Goal: Task Accomplishment & Management: Use online tool/utility

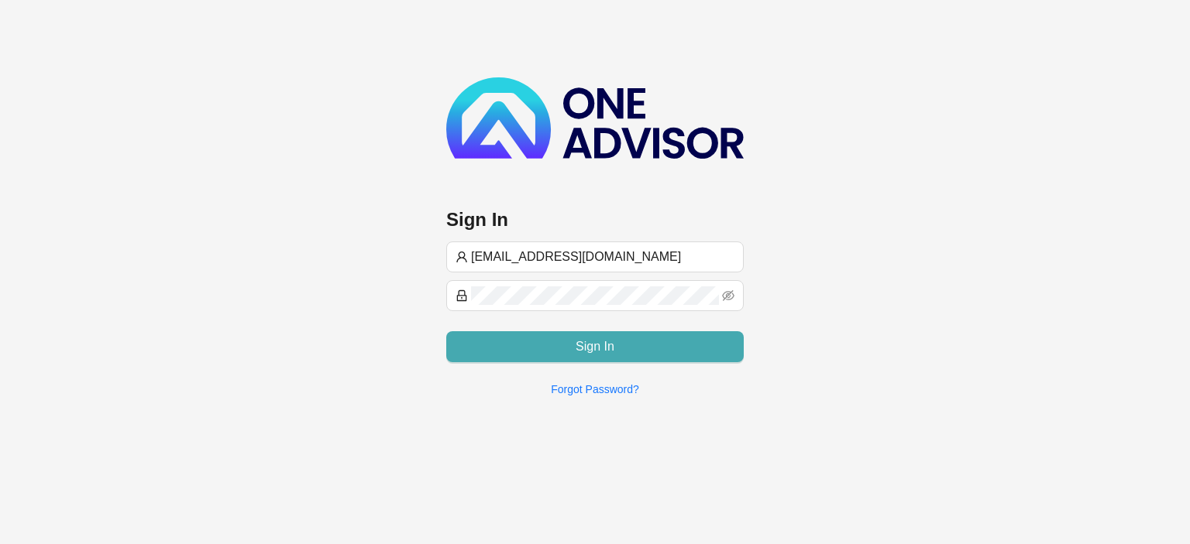
type input "[EMAIL_ADDRESS][DOMAIN_NAME]"
click at [587, 338] on span "Sign In" at bounding box center [594, 347] width 39 height 19
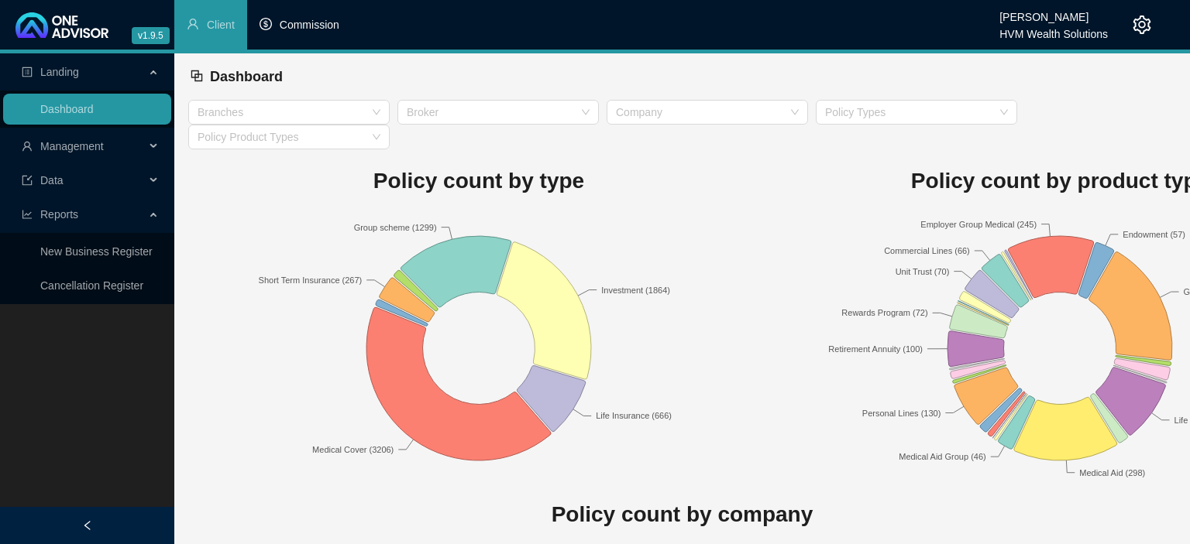
click at [300, 21] on span "Commission" at bounding box center [310, 25] width 60 height 12
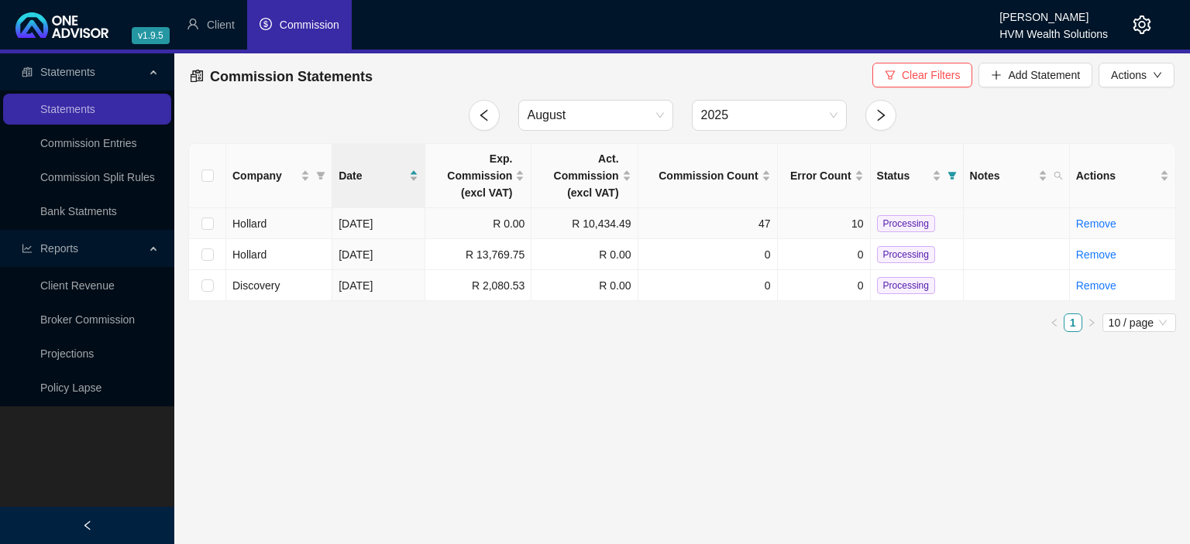
click at [582, 222] on td "R 10,434.49" at bounding box center [584, 223] width 106 height 31
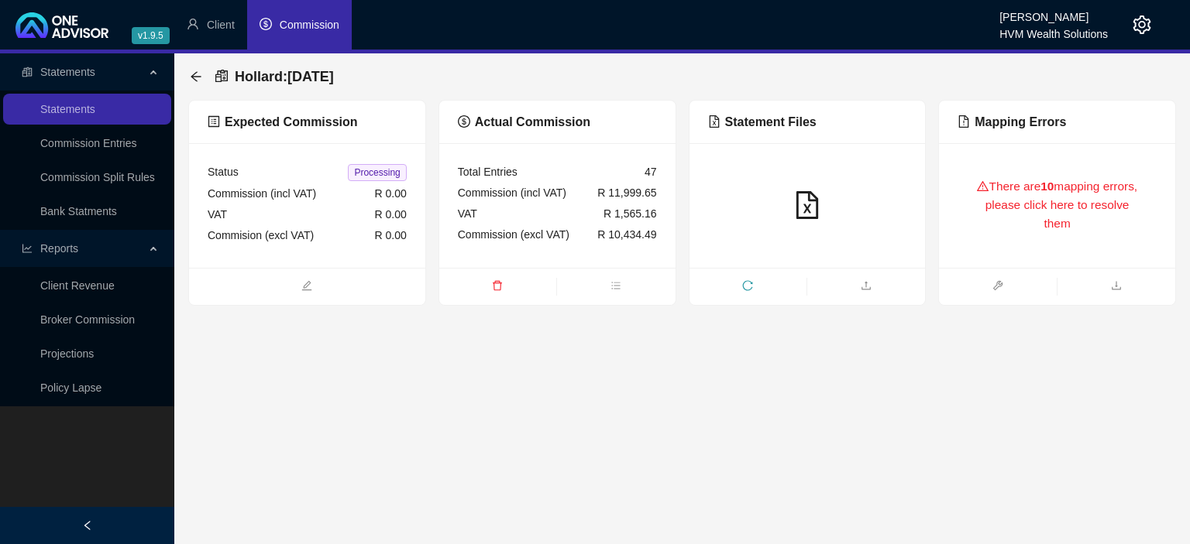
click at [994, 236] on div "There are 10 mapping errors, please click here to resolve them" at bounding box center [1056, 206] width 199 height 88
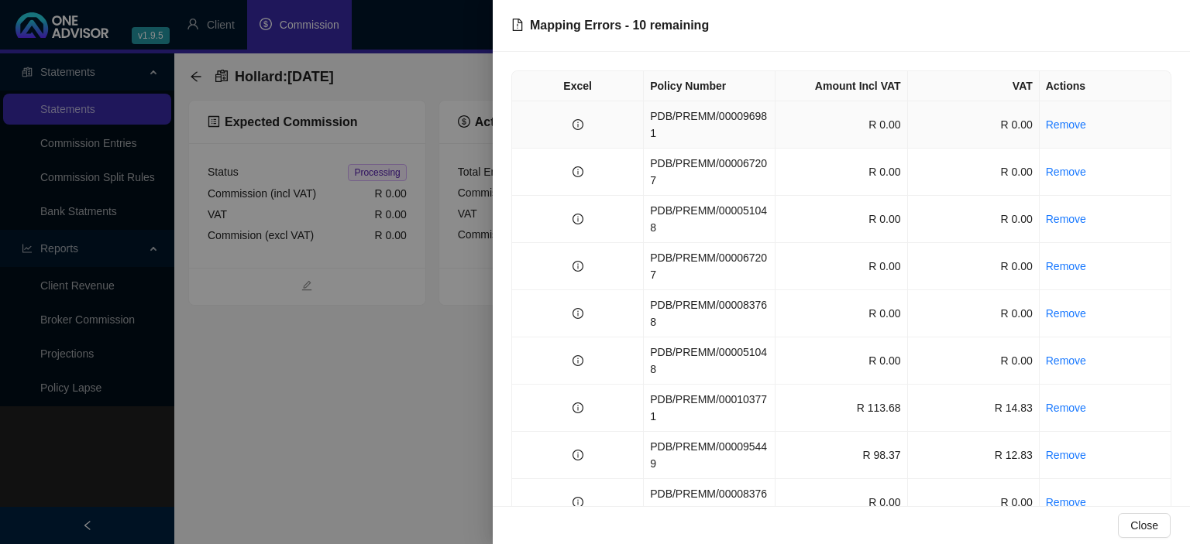
click at [719, 105] on td "PDB/PREMM/000096981" at bounding box center [710, 124] width 132 height 47
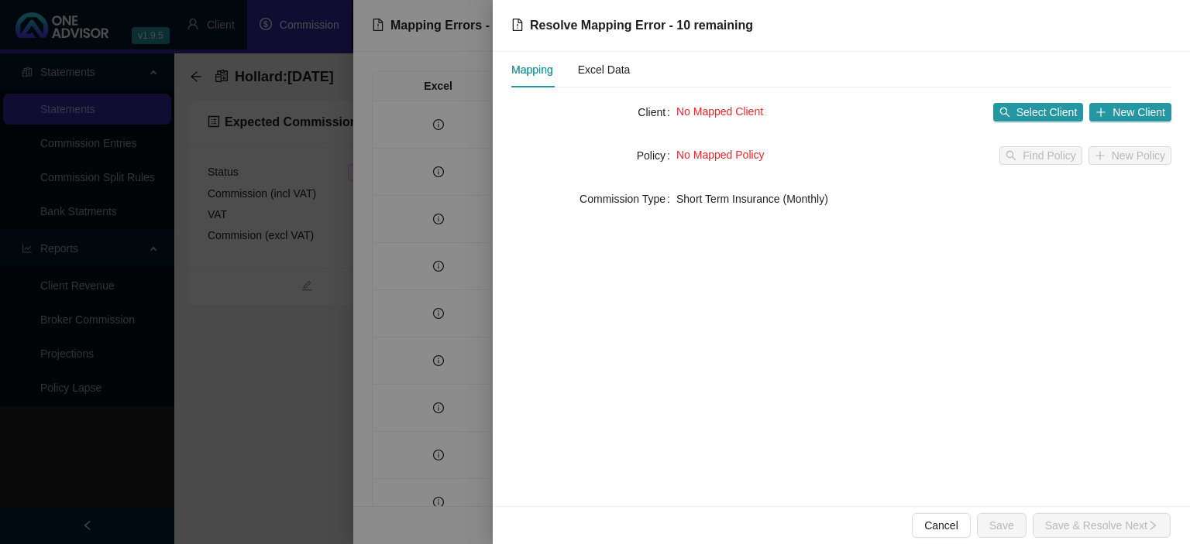
click at [631, 77] on div "Mapping Excel Data" at bounding box center [823, 70] width 625 height 36
click at [623, 74] on div "Excel Data" at bounding box center [604, 69] width 53 height 17
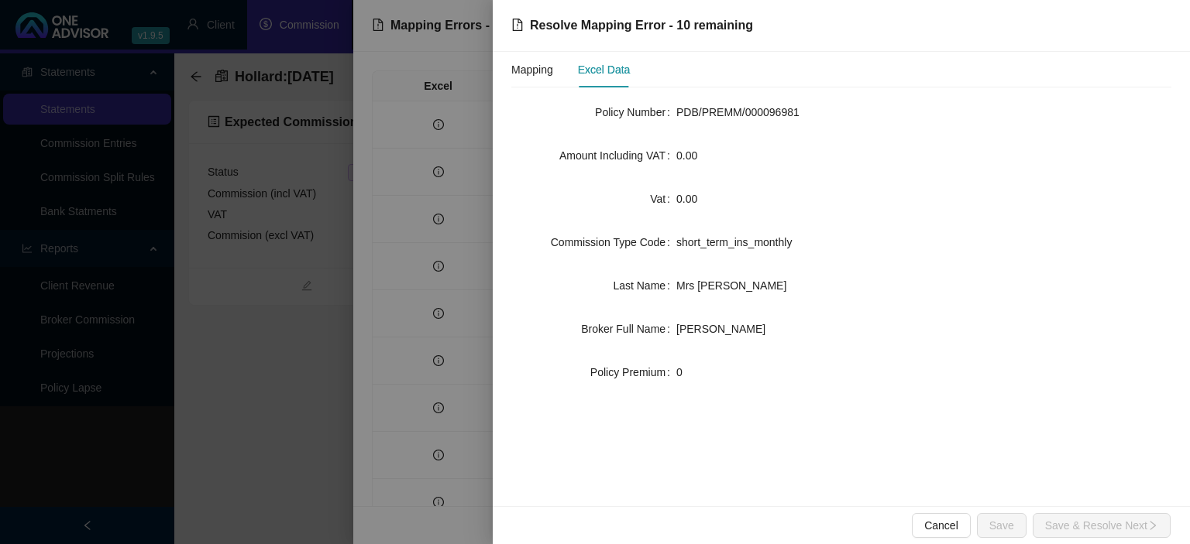
click at [560, 71] on div "Mapping Excel Data" at bounding box center [570, 70] width 118 height 36
click at [533, 73] on div "Mapping" at bounding box center [532, 69] width 42 height 17
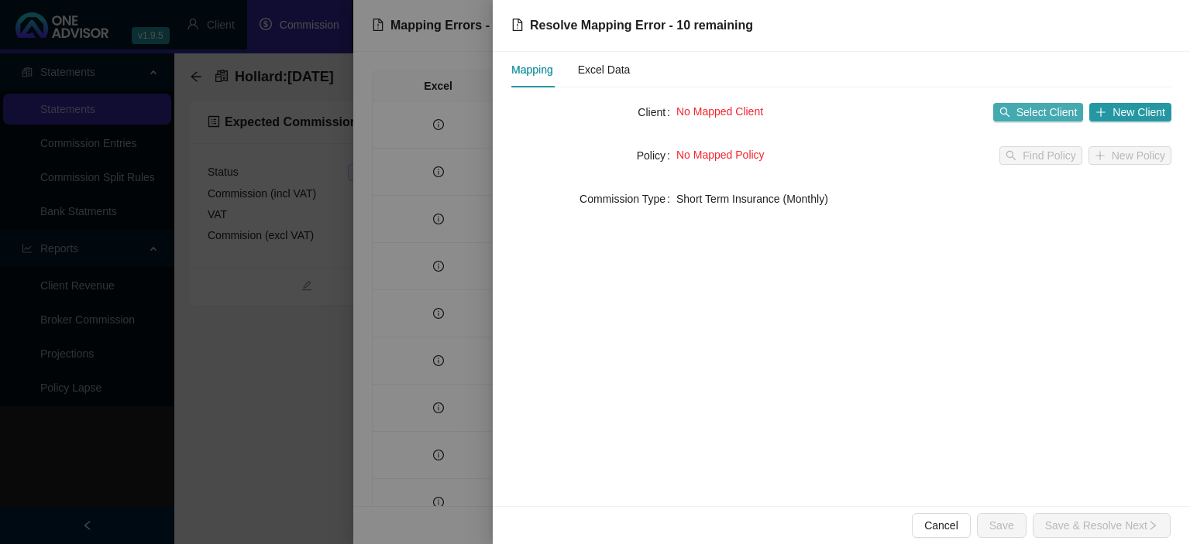
click at [1030, 113] on span "Select Client" at bounding box center [1046, 112] width 61 height 17
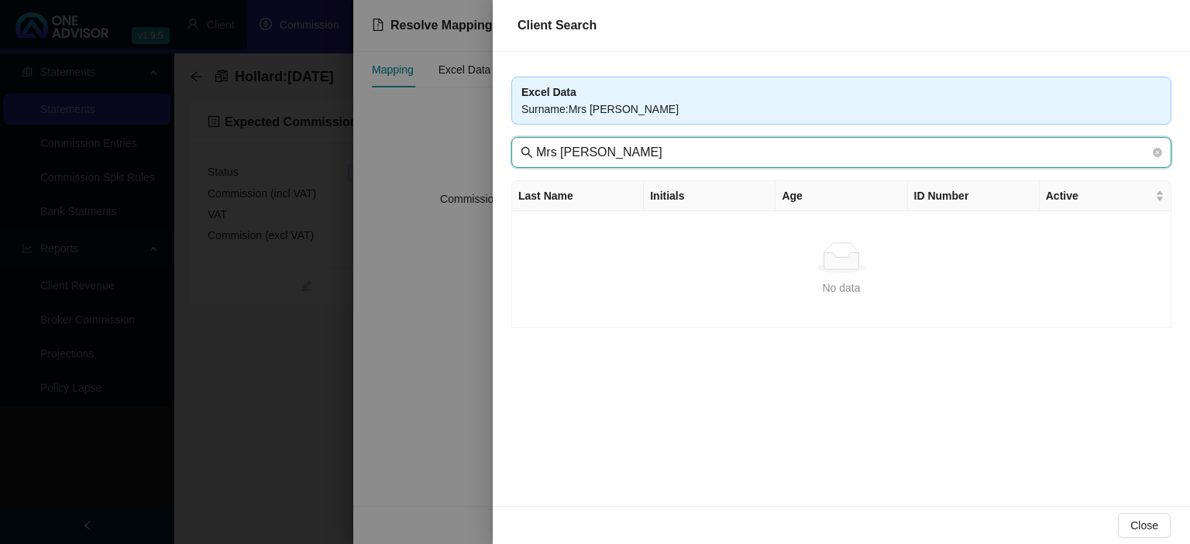
drag, startPoint x: 571, startPoint y: 151, endPoint x: 194, endPoint y: 141, distance: 377.3
click at [536, 143] on input "Mrs [PERSON_NAME]" at bounding box center [842, 152] width 613 height 19
type input "Rossato"
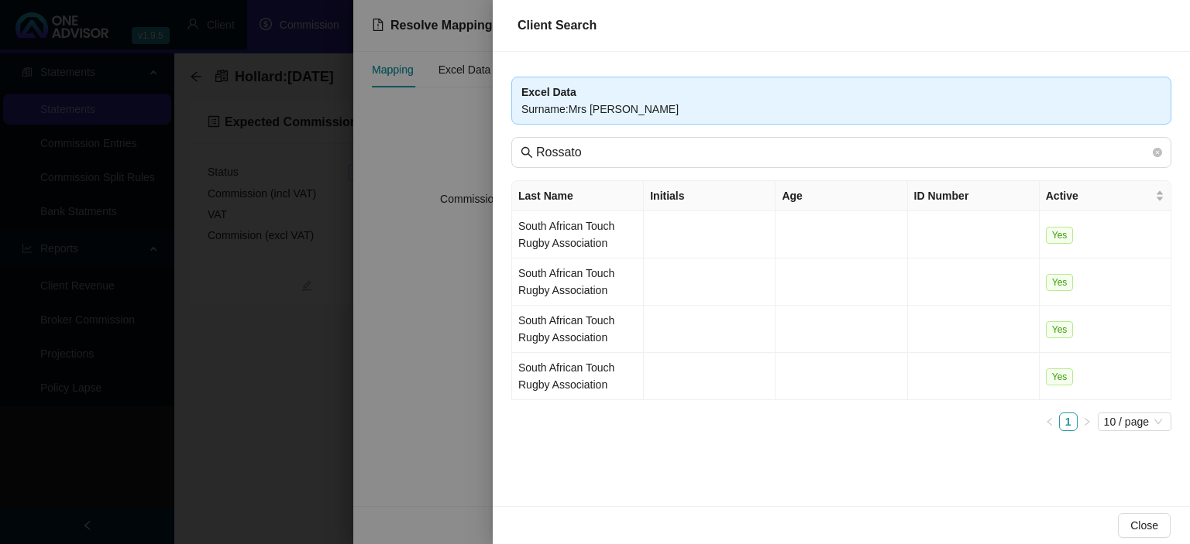
click at [276, 333] on div at bounding box center [595, 272] width 1190 height 544
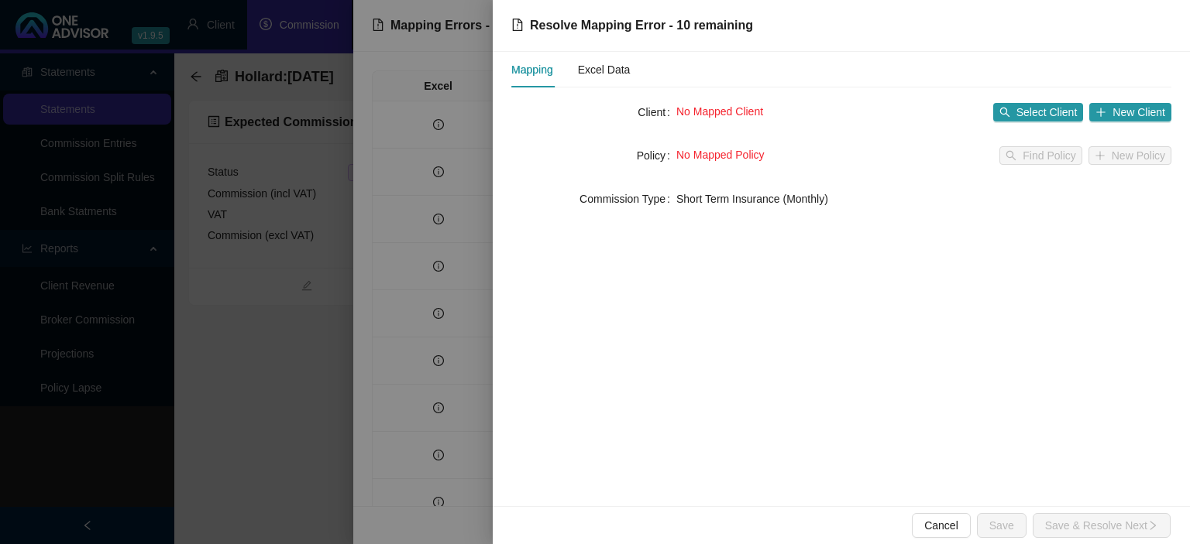
click at [372, 475] on div at bounding box center [595, 272] width 1190 height 544
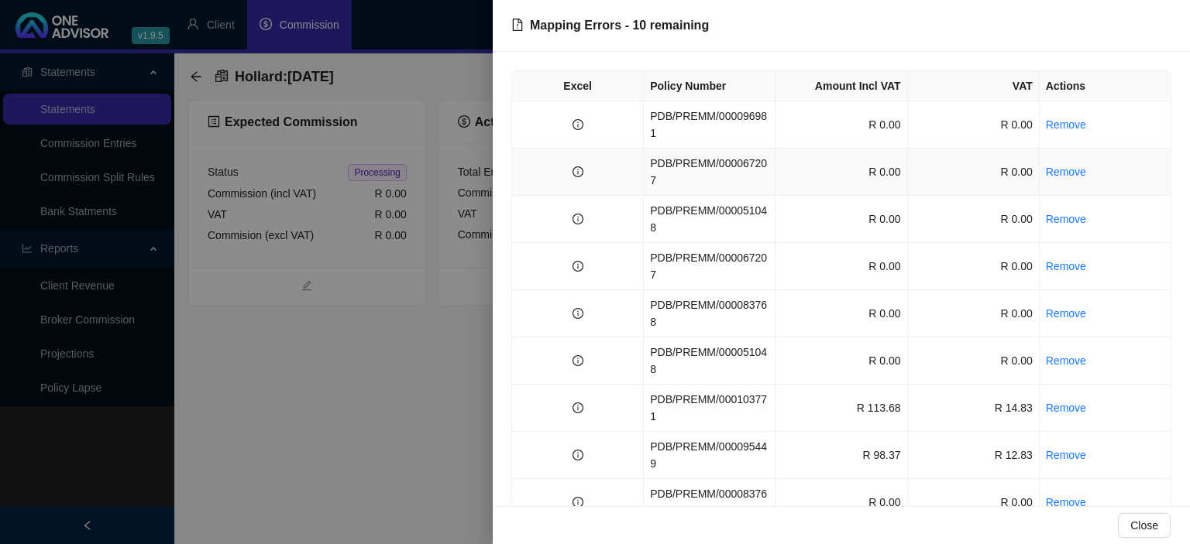
click at [753, 149] on td "PDB/PREMM/000067207" at bounding box center [710, 172] width 132 height 47
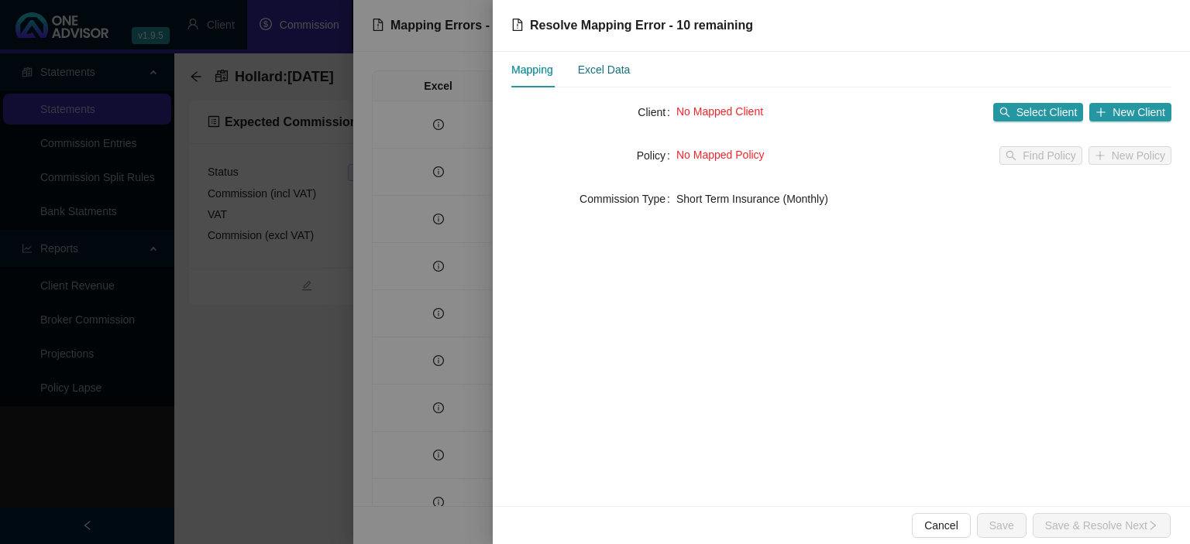
click at [627, 74] on div "Excel Data" at bounding box center [604, 69] width 53 height 17
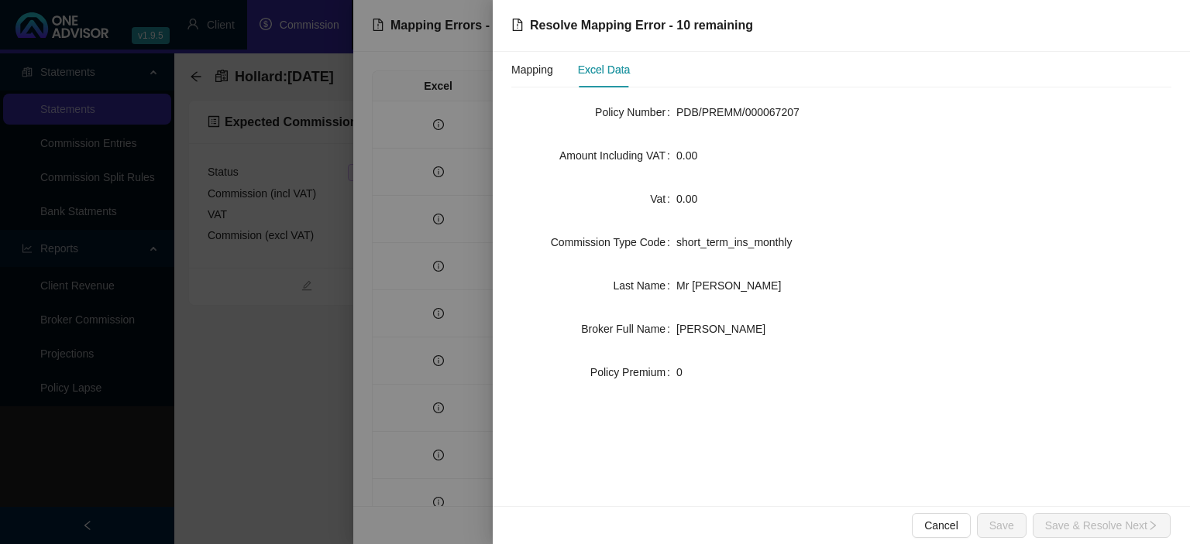
click at [555, 77] on div "Mapping Excel Data" at bounding box center [570, 70] width 118 height 36
click at [540, 76] on div "Mapping" at bounding box center [532, 69] width 42 height 17
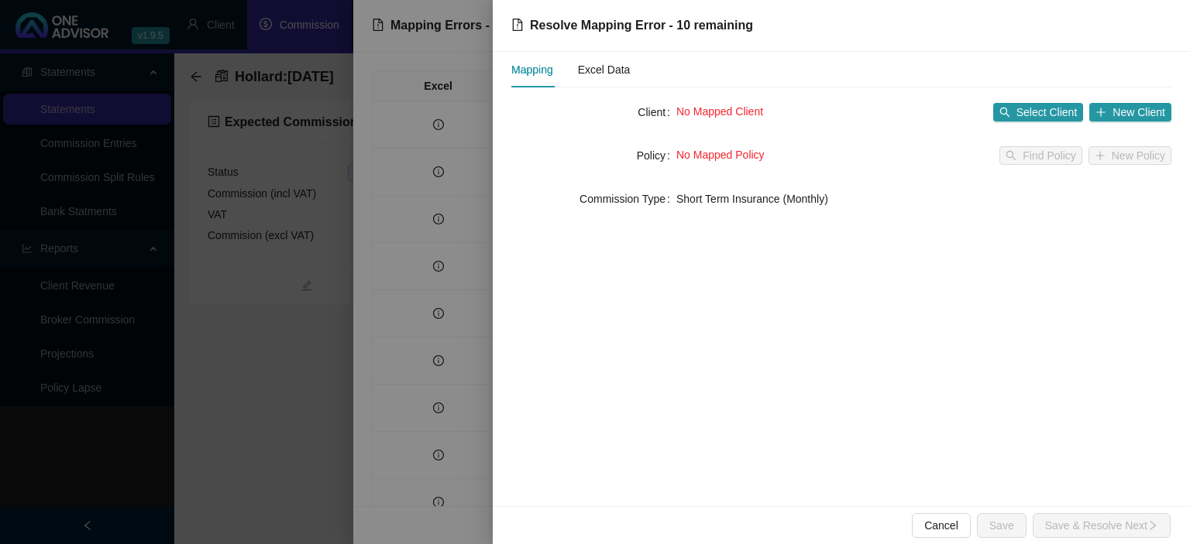
click at [294, 446] on div at bounding box center [595, 272] width 1190 height 544
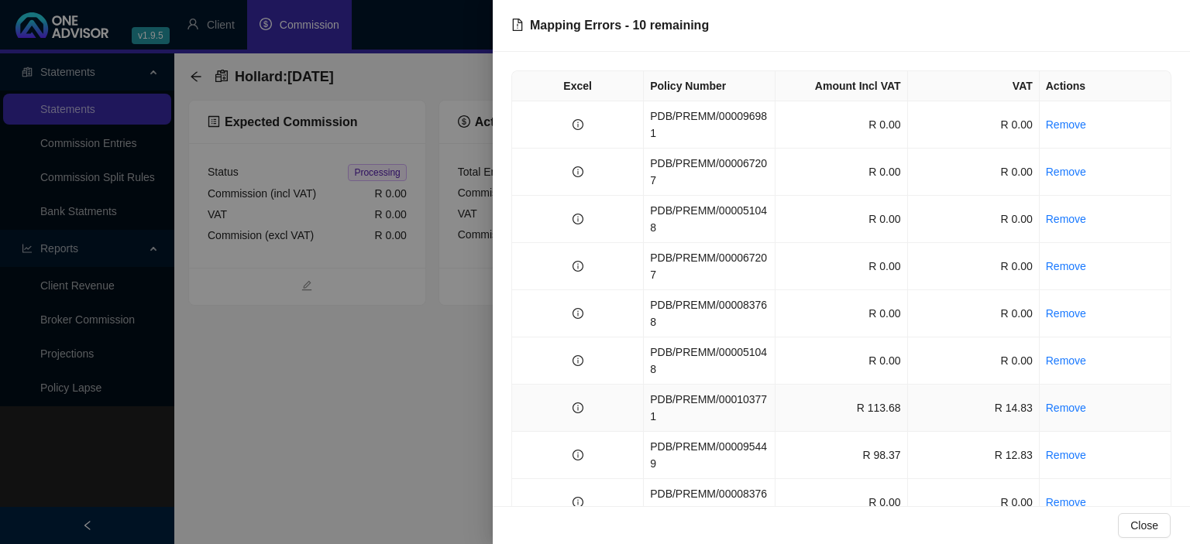
click at [649, 385] on td "PDB/PREMM/000103771" at bounding box center [710, 408] width 132 height 47
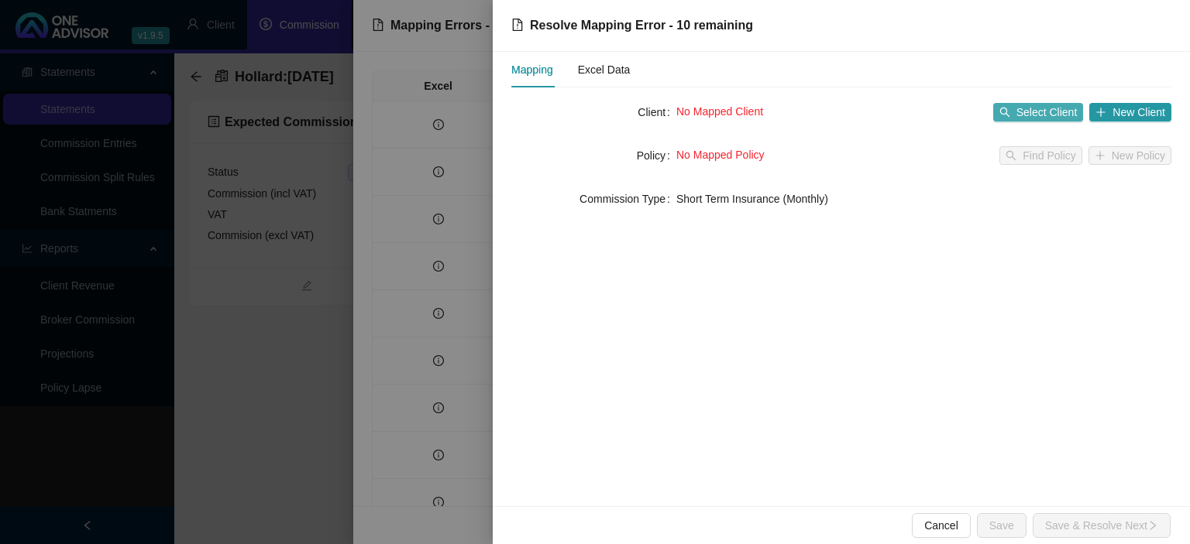
click at [1056, 109] on span "Select Client" at bounding box center [1046, 112] width 61 height 17
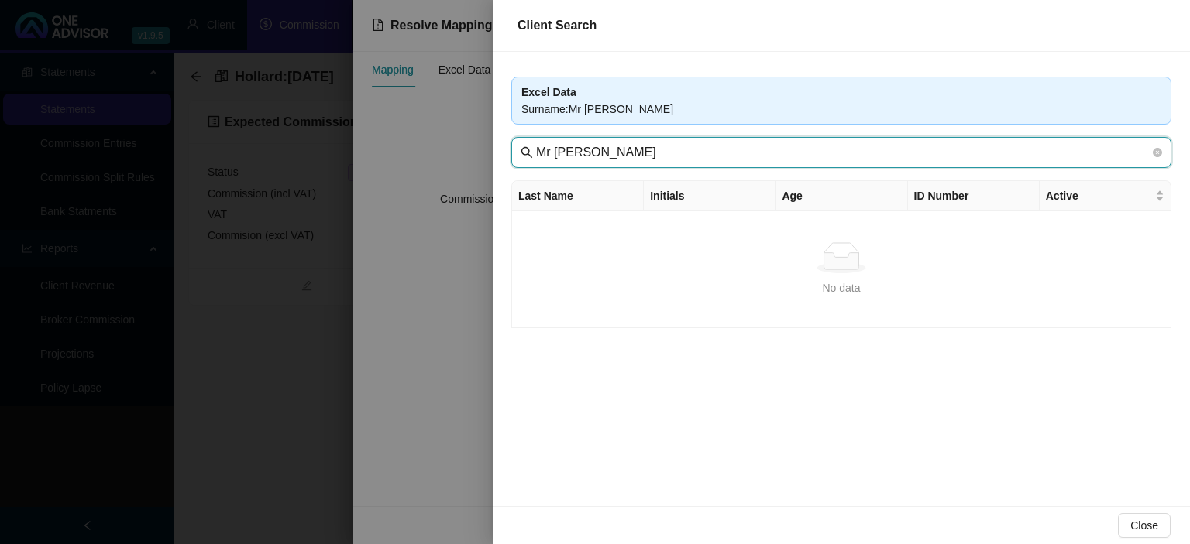
drag, startPoint x: 566, startPoint y: 153, endPoint x: 246, endPoint y: 153, distance: 319.9
click at [536, 153] on input "Mr [PERSON_NAME]" at bounding box center [842, 152] width 613 height 19
type input "[PERSON_NAME]"
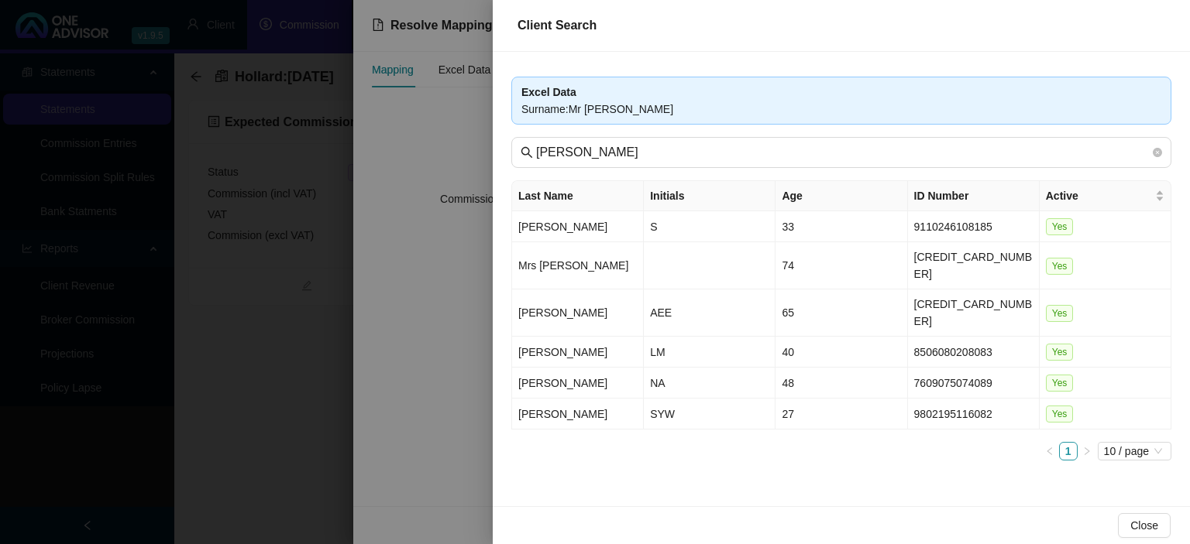
click at [206, 434] on div at bounding box center [595, 272] width 1190 height 544
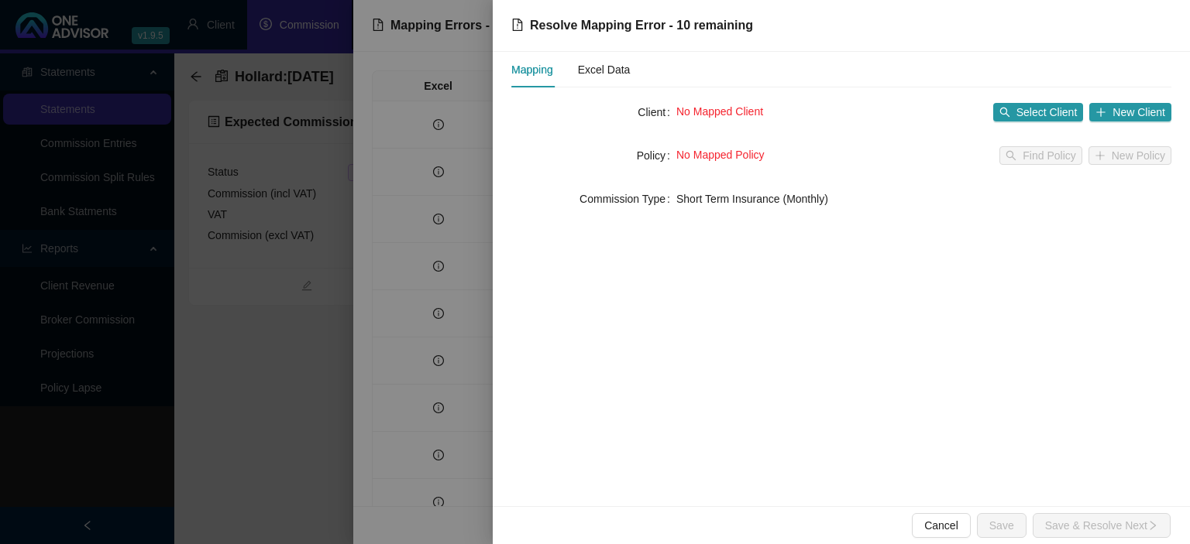
click at [206, 434] on div at bounding box center [595, 272] width 1190 height 544
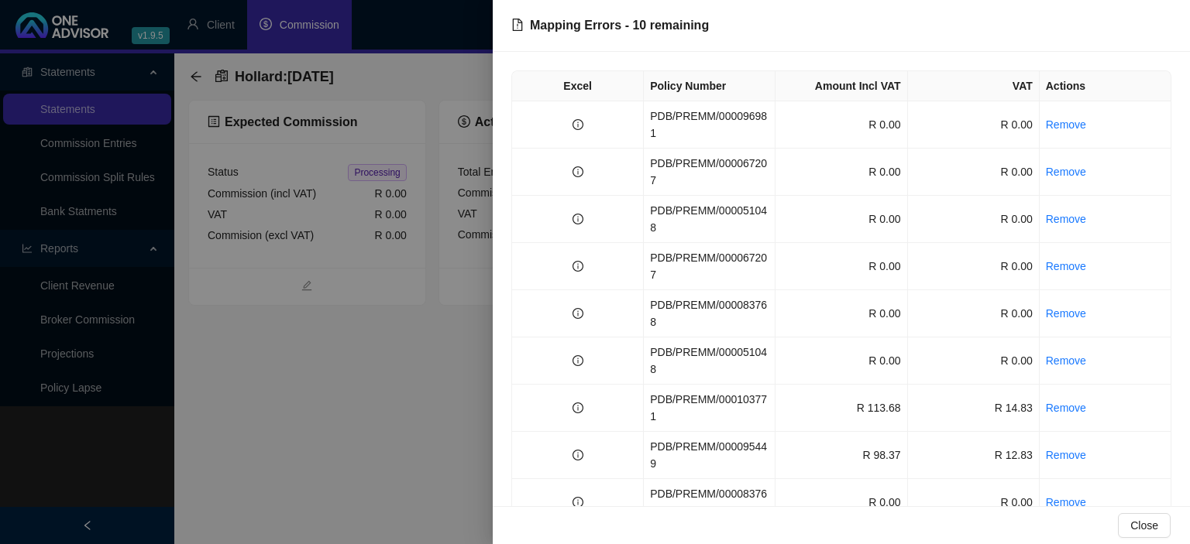
click at [206, 434] on div at bounding box center [595, 272] width 1190 height 544
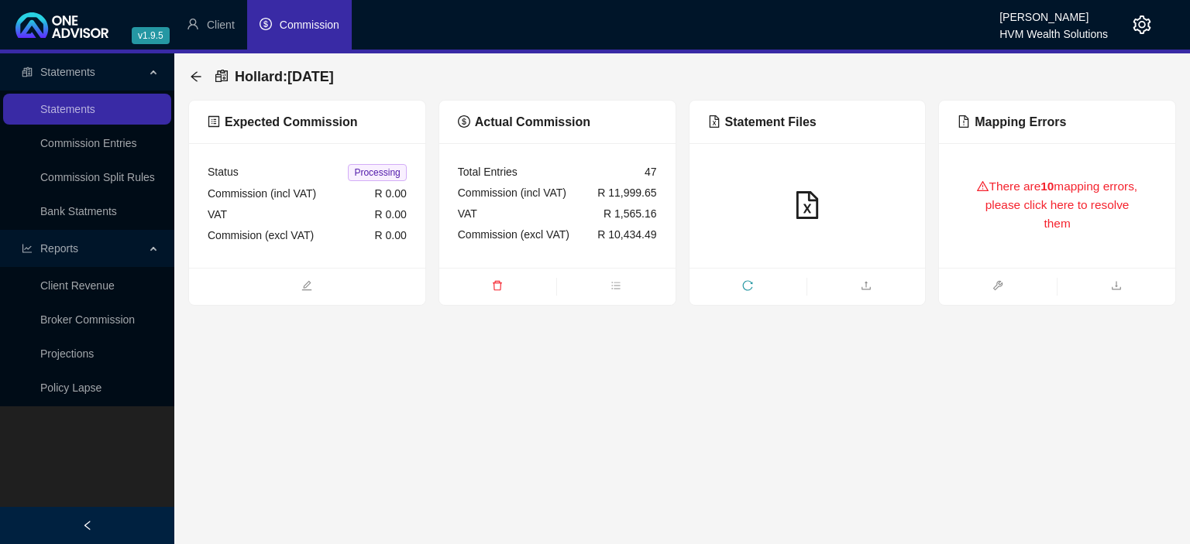
click at [204, 79] on div "Hollard : [DATE]" at bounding box center [266, 77] width 153 height 28
click at [197, 78] on icon "arrow-left" at bounding box center [196, 76] width 12 height 12
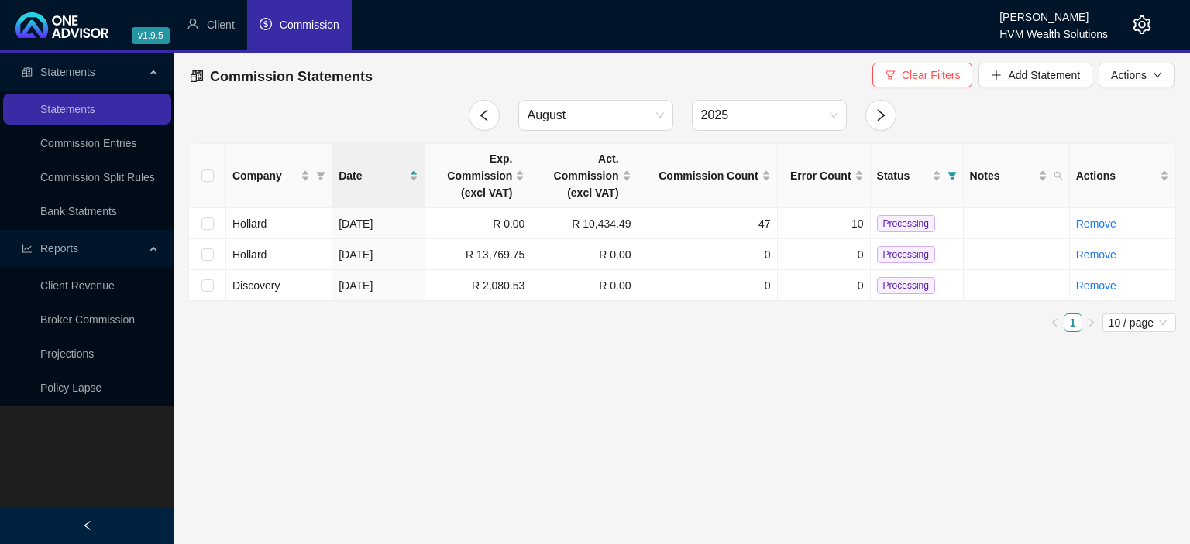
click at [1140, 26] on icon "setting" at bounding box center [1141, 24] width 19 height 19
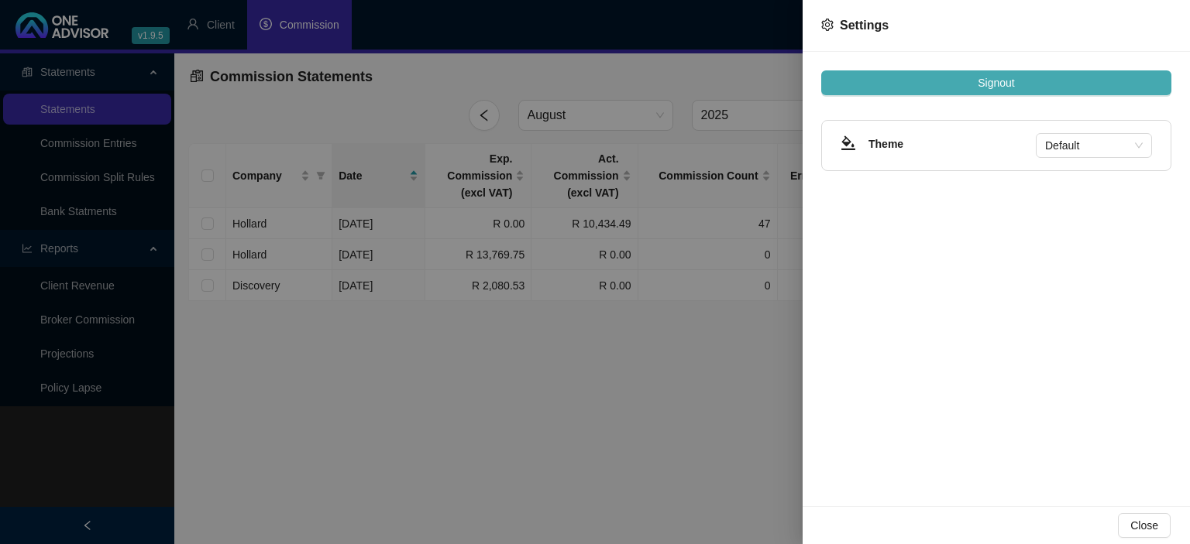
click at [996, 80] on span "Signout" at bounding box center [995, 82] width 36 height 17
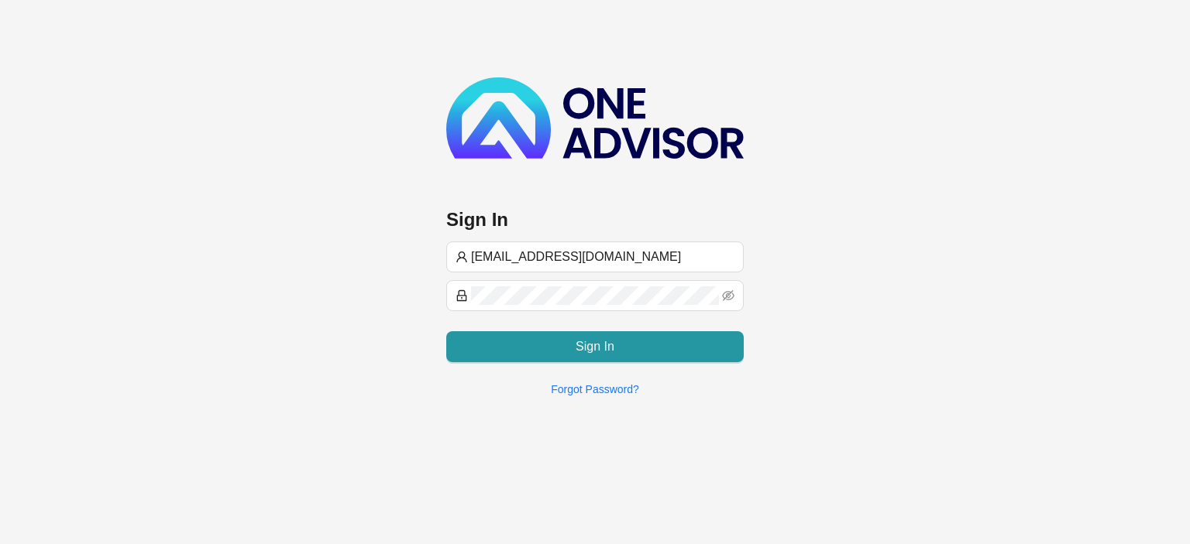
type input "[EMAIL_ADDRESS][DOMAIN_NAME]"
